Goal: Information Seeking & Learning: Learn about a topic

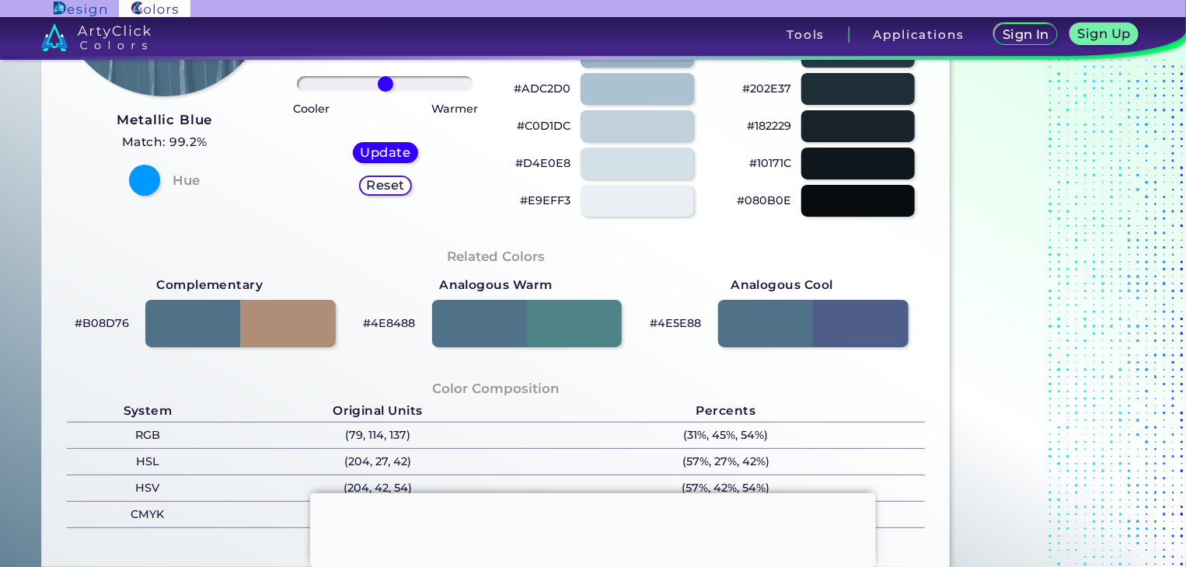
scroll to position [389, 0]
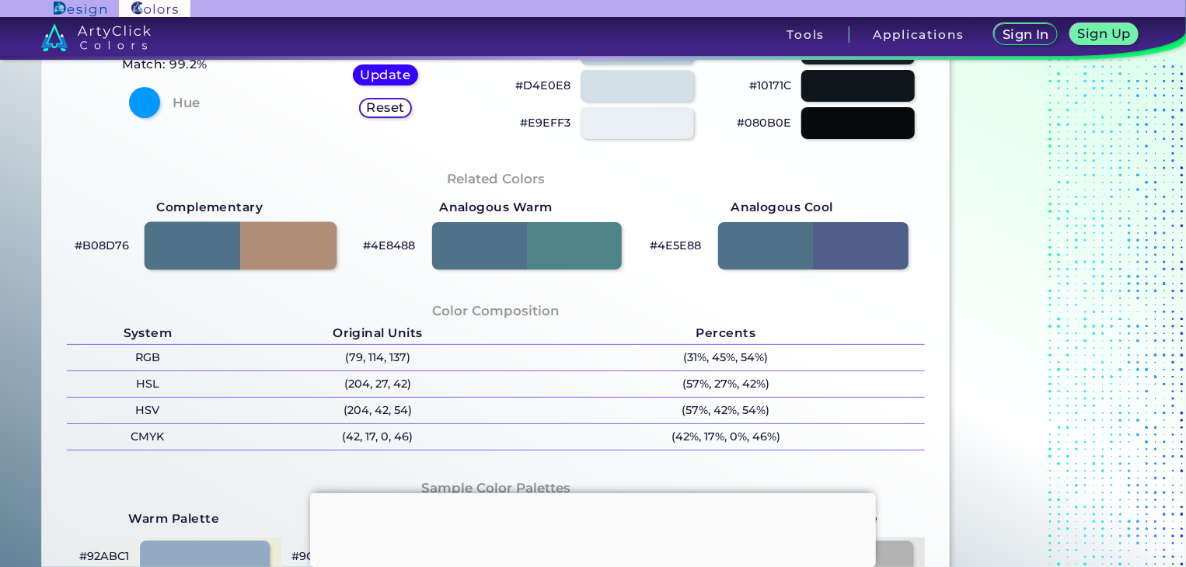
click at [323, 243] on div at bounding box center [241, 246] width 192 height 48
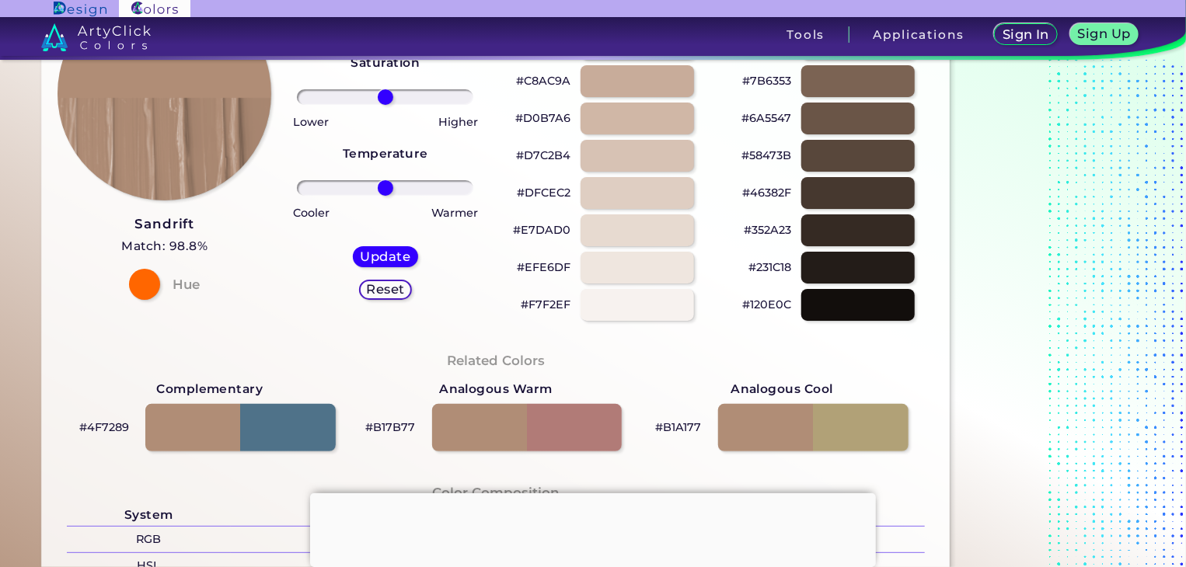
scroll to position [155, 0]
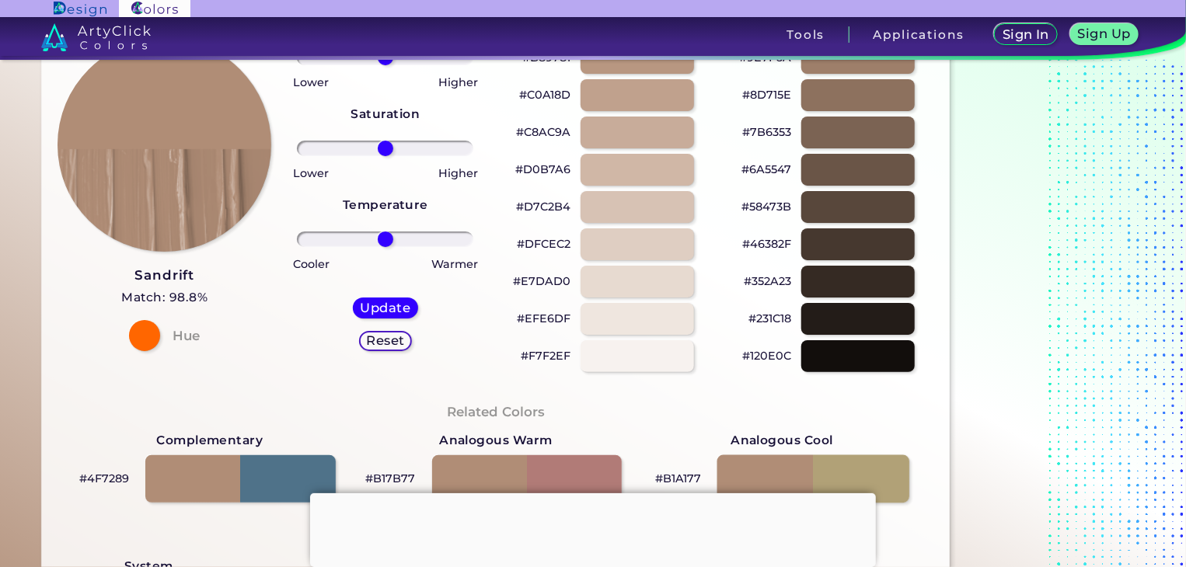
click at [874, 473] on div at bounding box center [813, 479] width 192 height 48
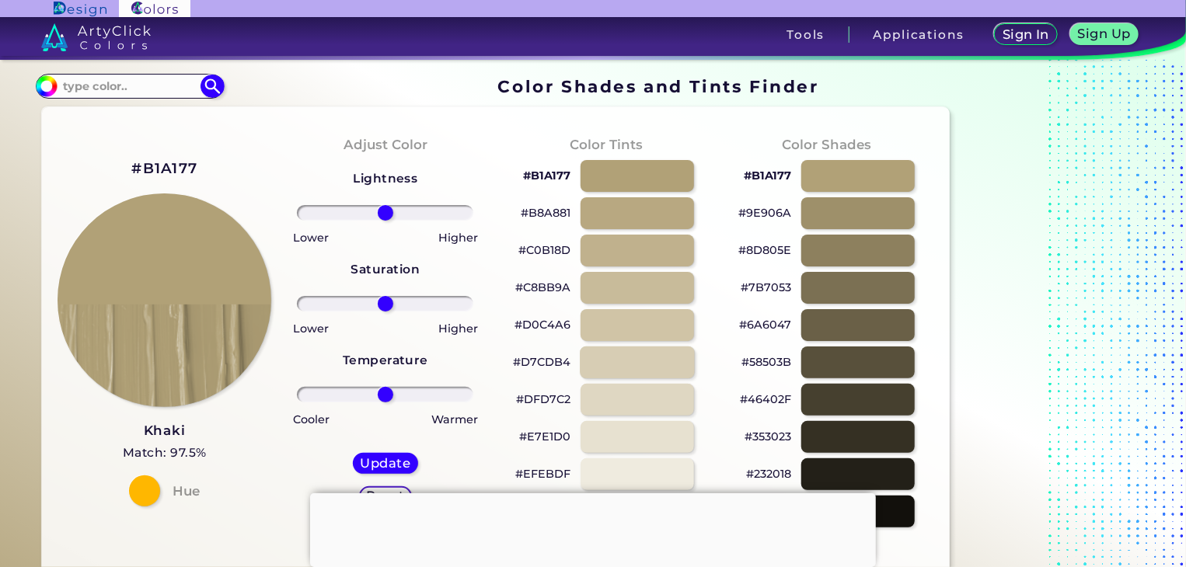
scroll to position [311, 0]
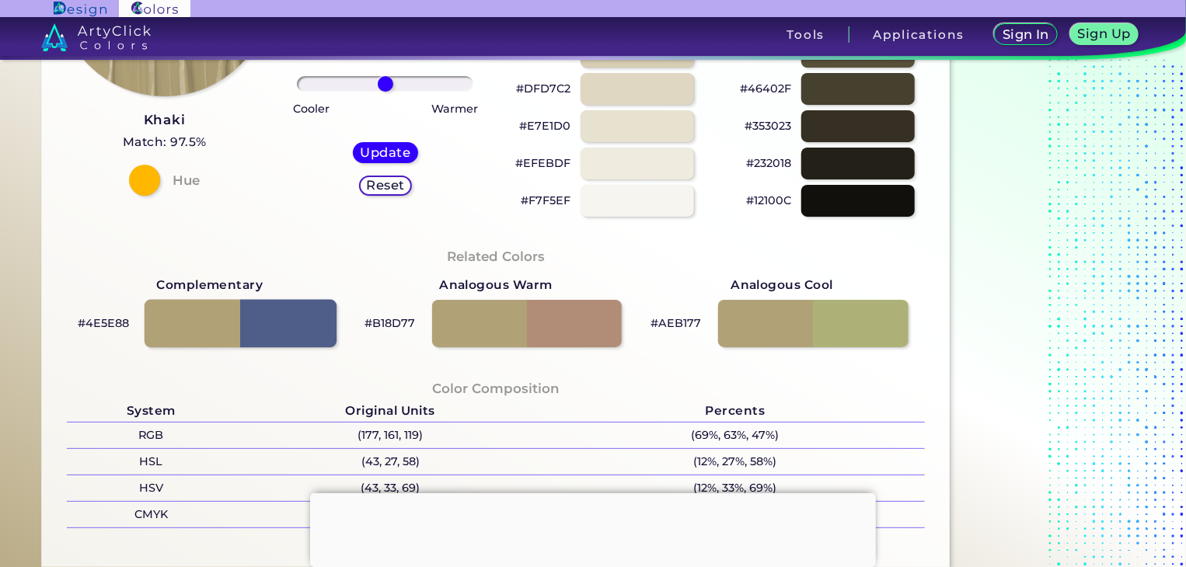
click at [215, 326] on div at bounding box center [241, 323] width 192 height 48
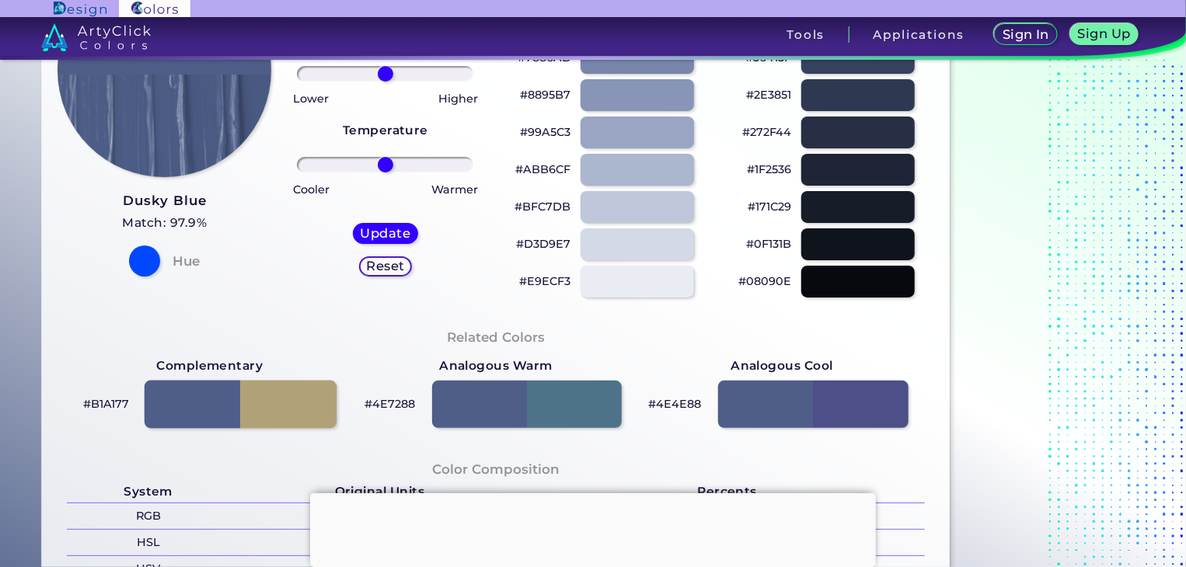
scroll to position [233, 0]
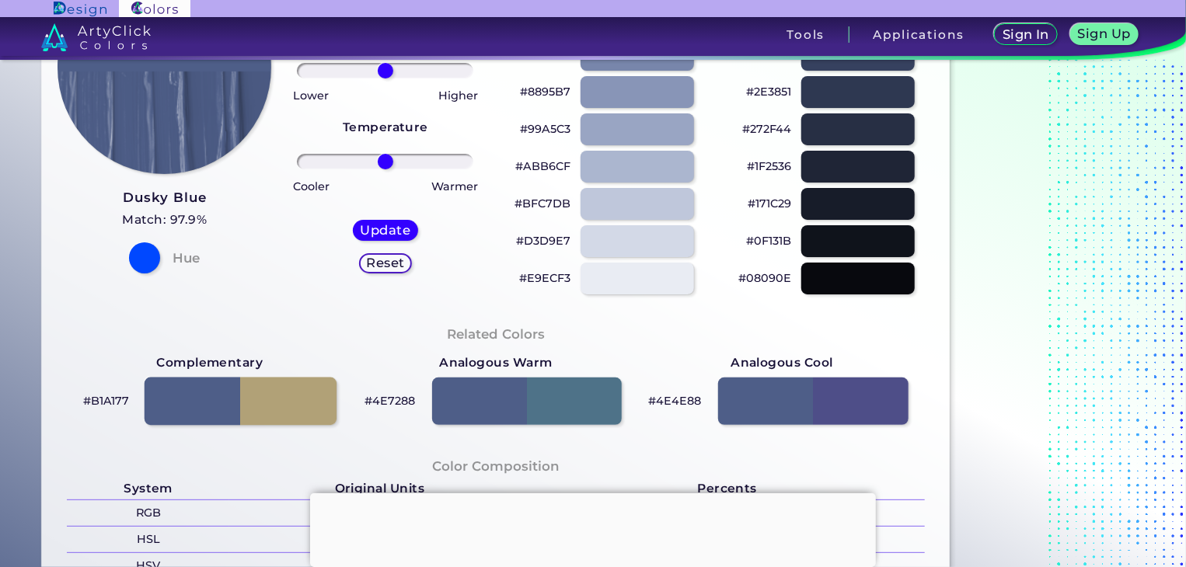
click at [294, 414] on div at bounding box center [241, 401] width 192 height 48
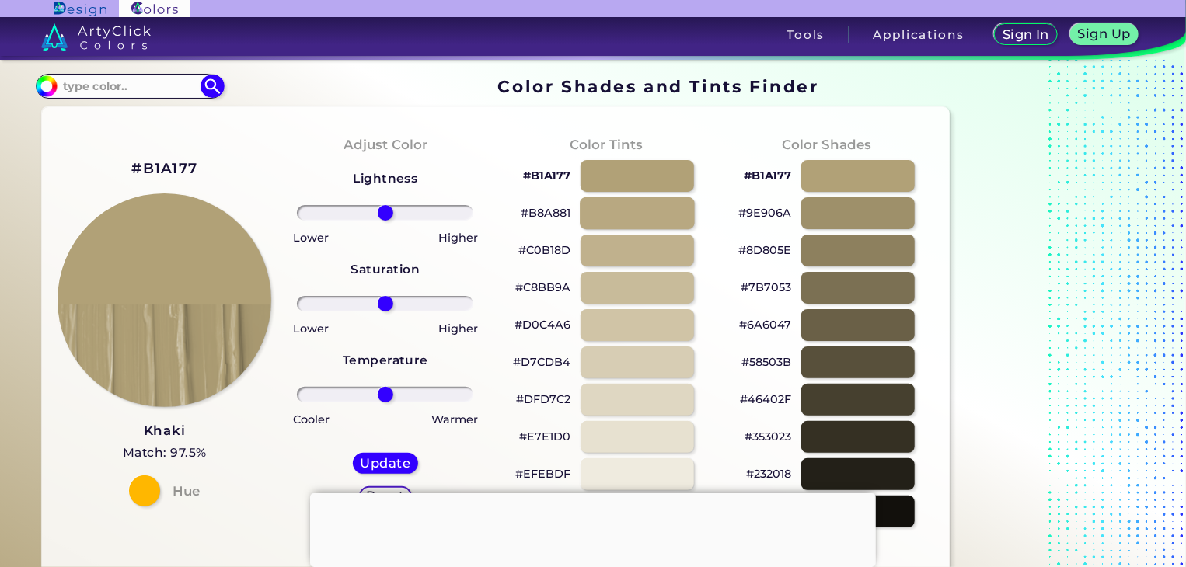
click at [662, 212] on div at bounding box center [637, 213] width 115 height 32
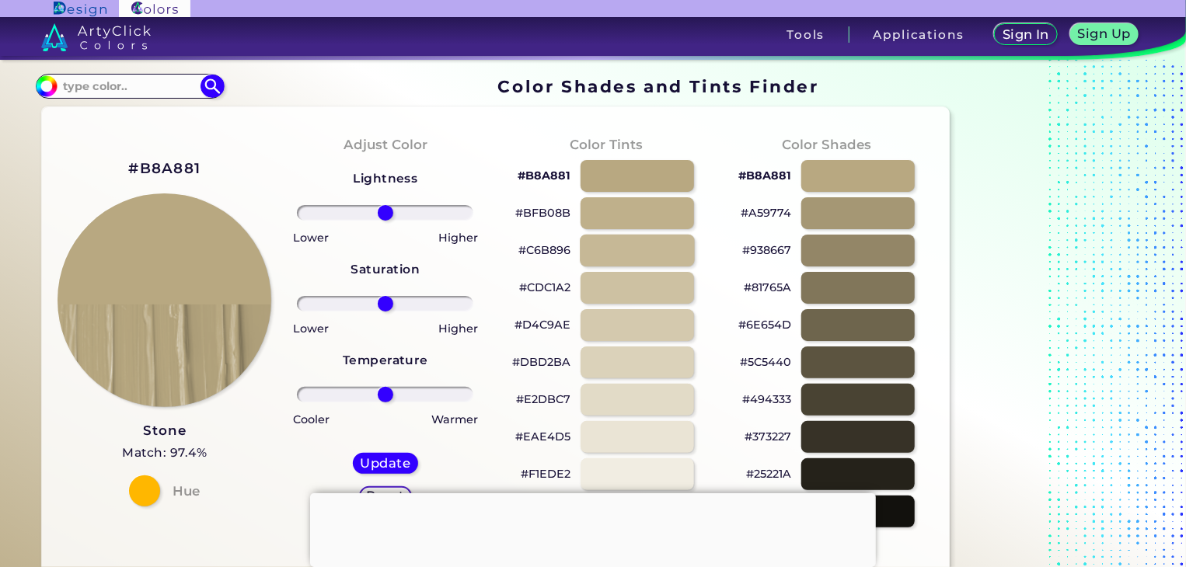
click at [676, 259] on div at bounding box center [637, 251] width 115 height 32
type input "#c6b896"
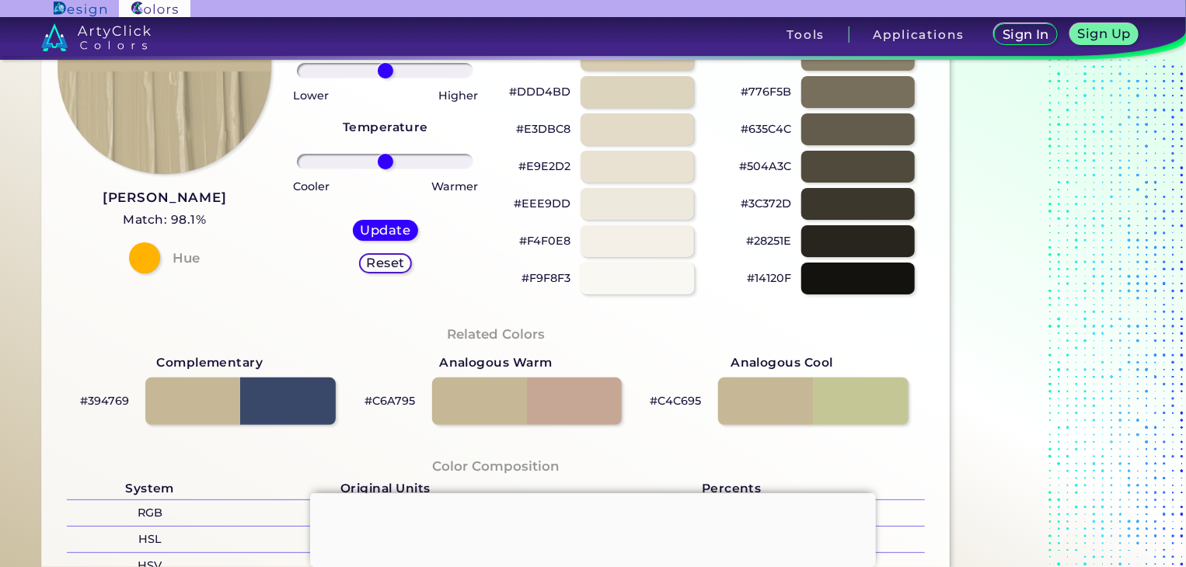
scroll to position [155, 0]
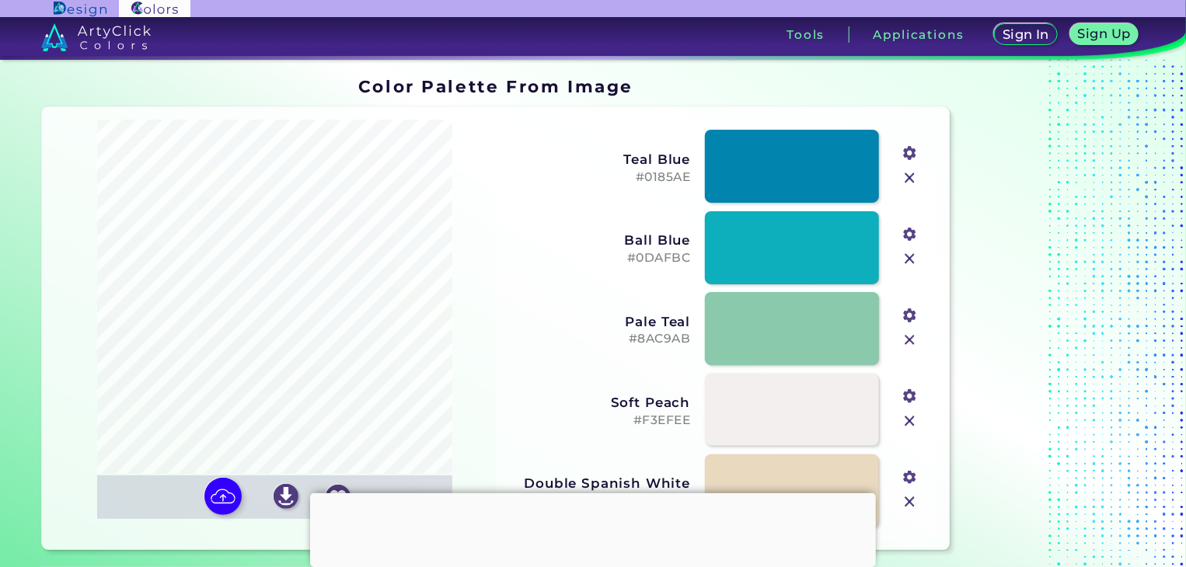
scroll to position [155, 0]
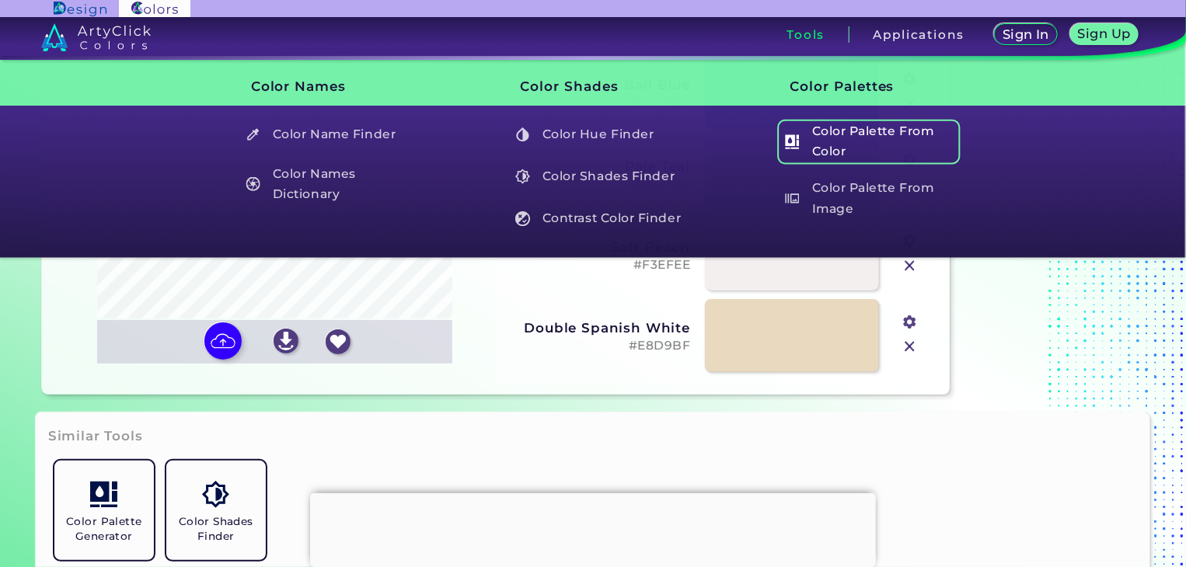
click at [819, 153] on h5 "Color Palette From Color" at bounding box center [868, 142] width 183 height 44
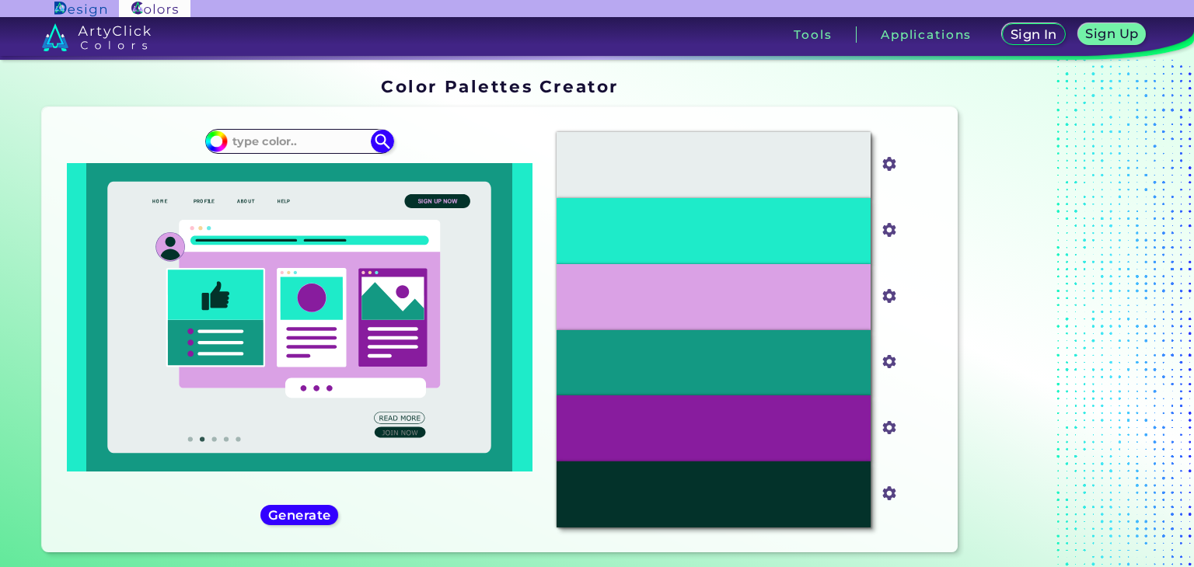
click at [336, 322] on icon at bounding box center [311, 317] width 69 height 99
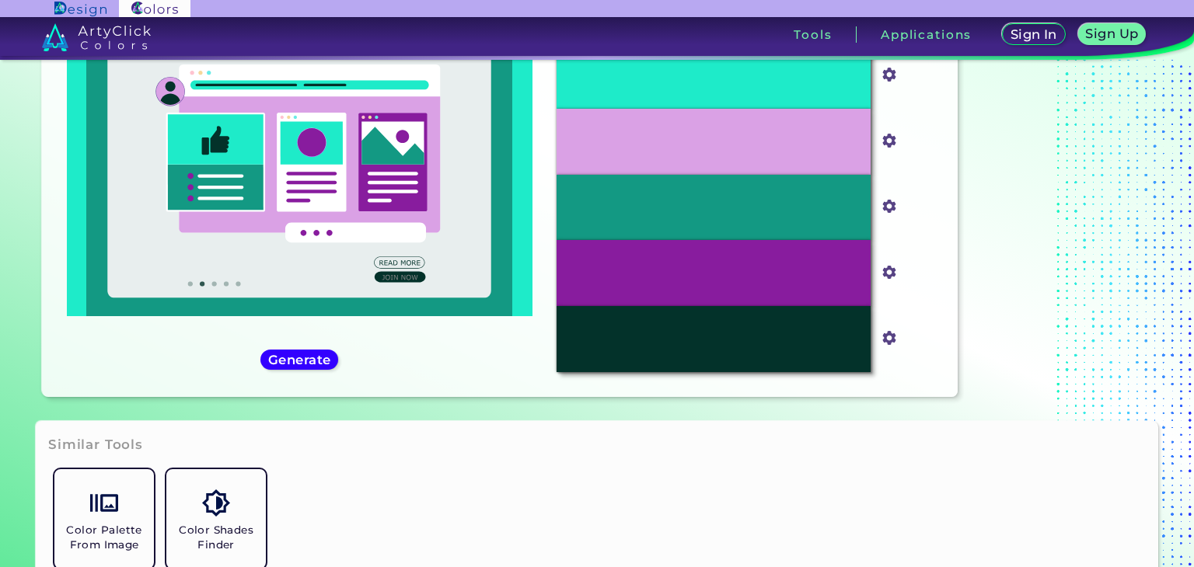
click at [259, 355] on div "#1eebc9" at bounding box center [299, 174] width 490 height 421
click at [273, 360] on h5 "Generate" at bounding box center [299, 360] width 57 height 12
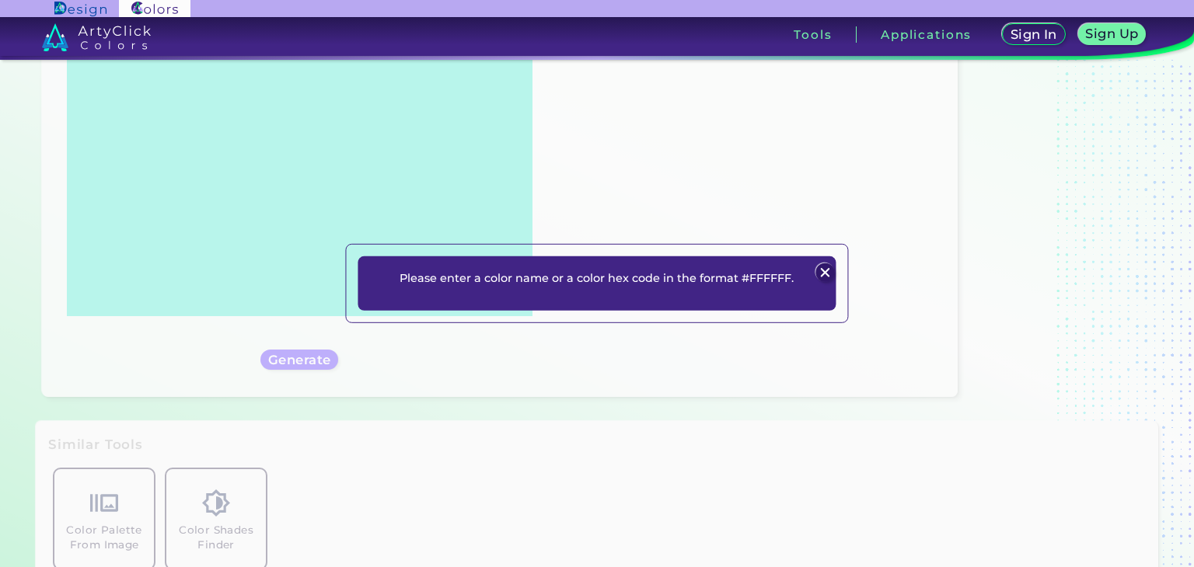
click at [823, 270] on img at bounding box center [825, 273] width 19 height 19
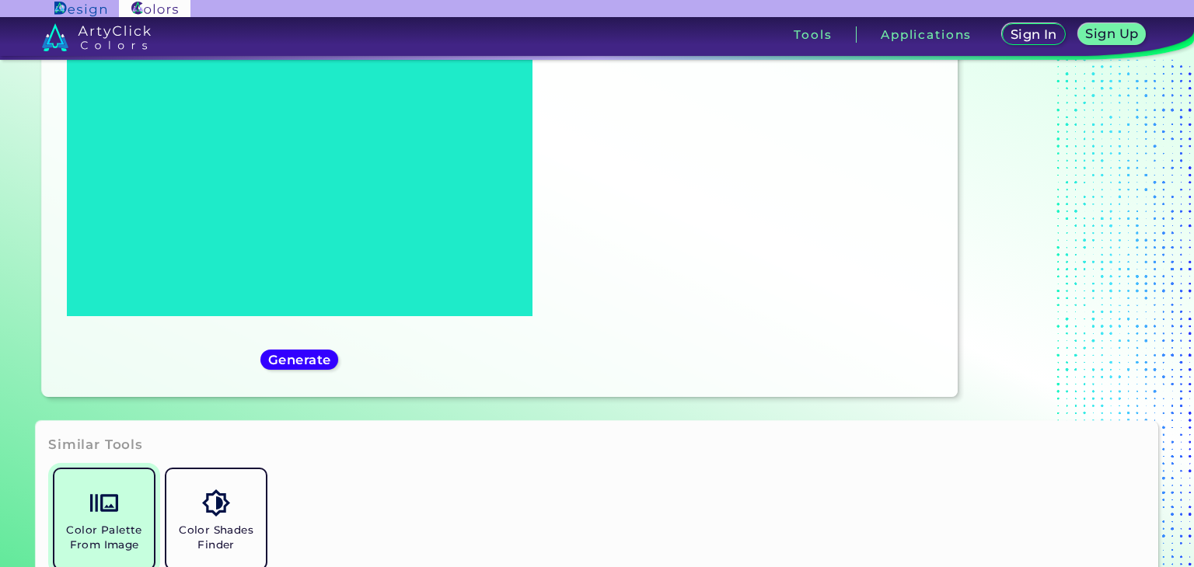
click at [120, 506] on link "Color Palette From Image" at bounding box center [104, 519] width 112 height 112
